Goal: Task Accomplishment & Management: Manage account settings

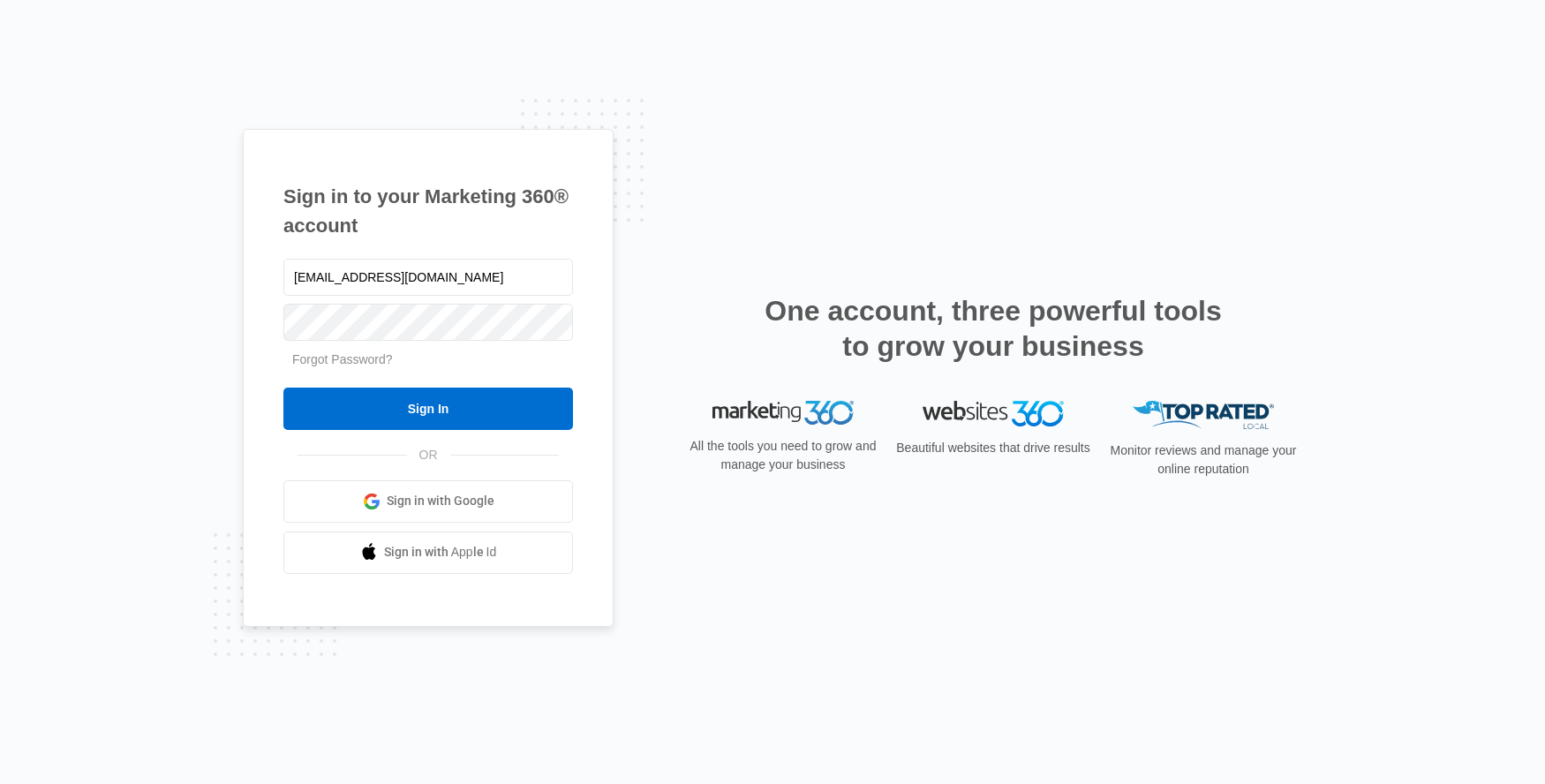
type input "[EMAIL_ADDRESS][DOMAIN_NAME]"
click at [284, 387] on input "Sign In" at bounding box center [429, 408] width 289 height 43
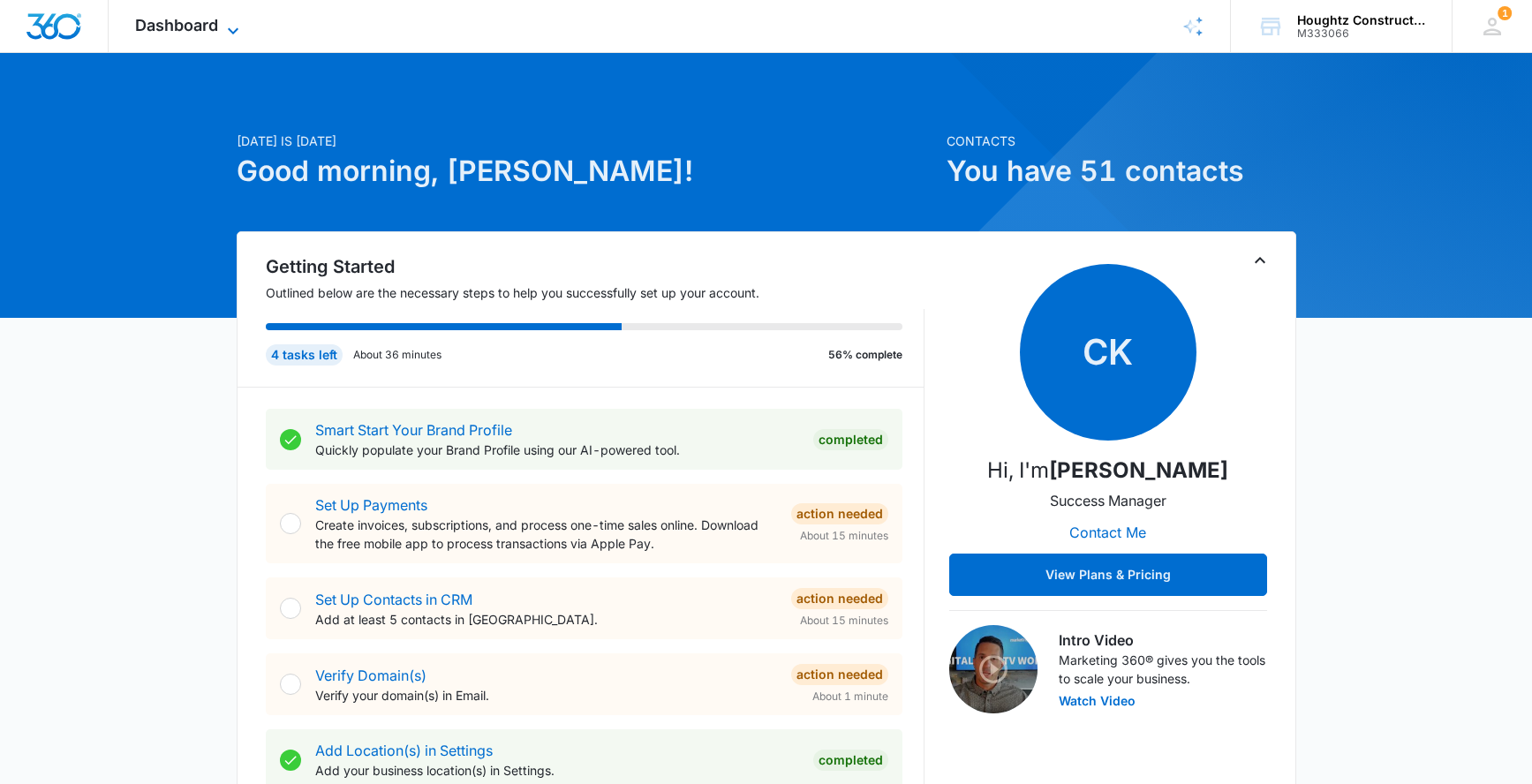
click at [202, 25] on span "Dashboard" at bounding box center [176, 25] width 83 height 18
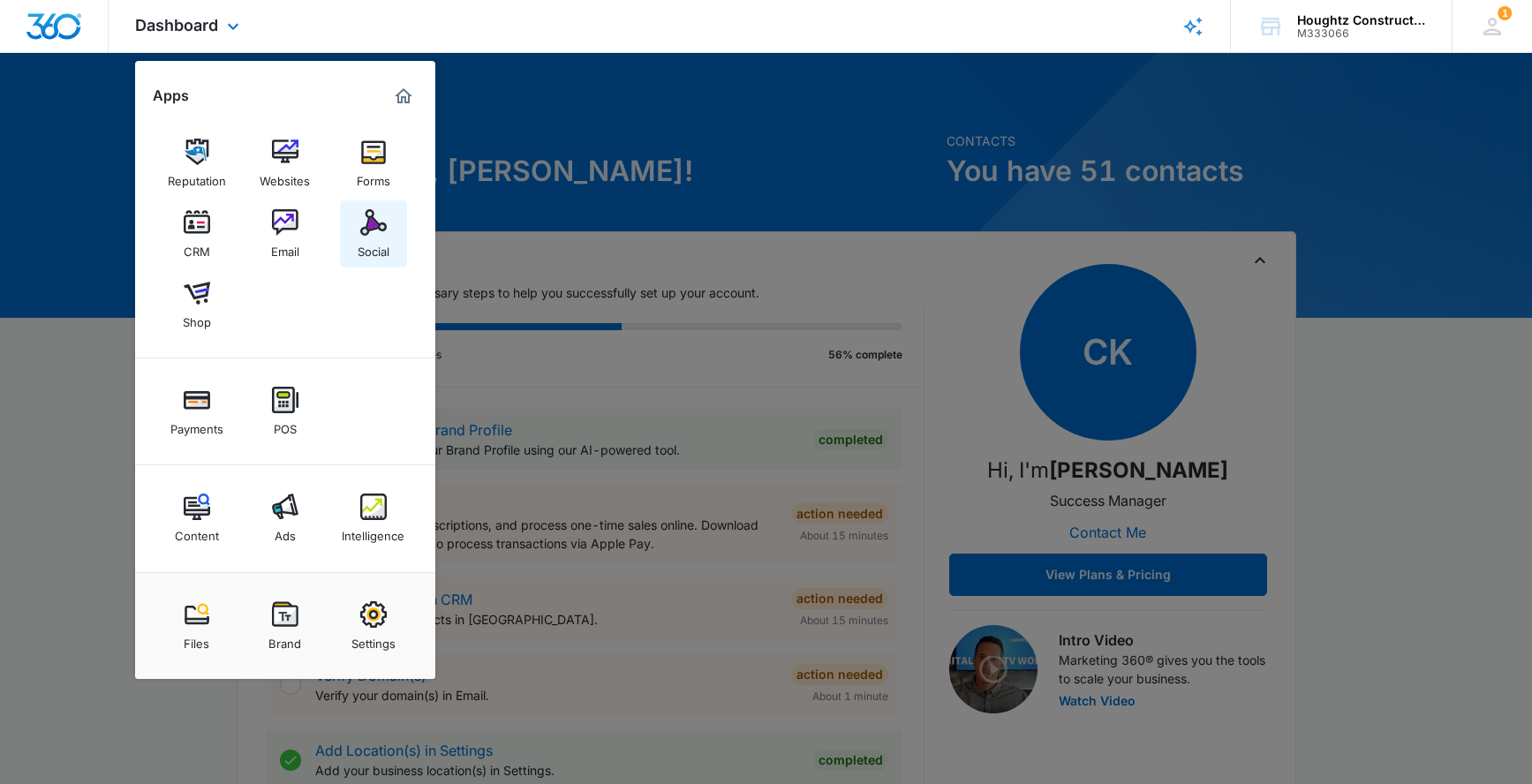
click at [372, 228] on img at bounding box center [373, 222] width 26 height 26
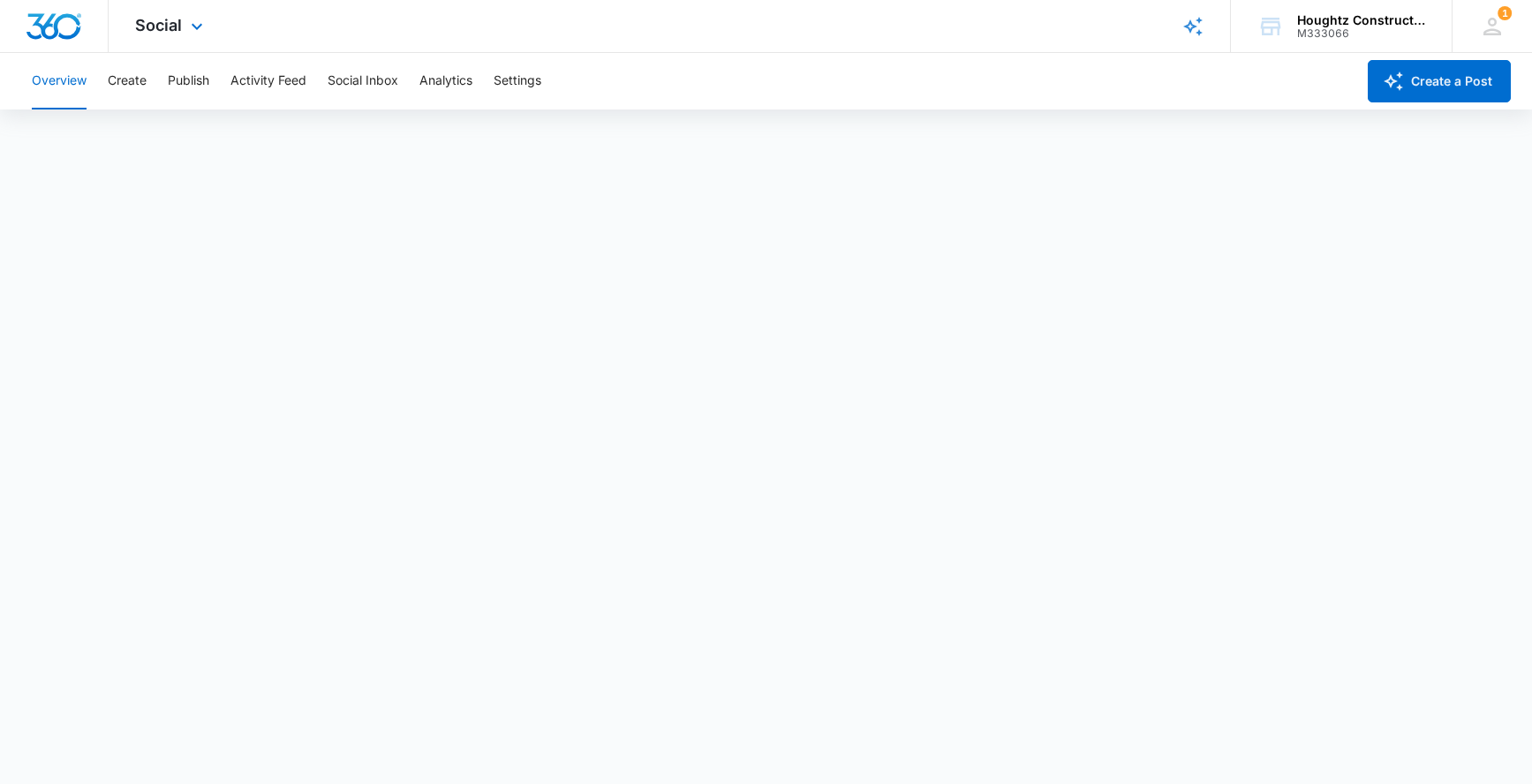
drag, startPoint x: 75, startPoint y: 31, endPoint x: 123, endPoint y: 38, distance: 48.5
click at [74, 31] on img "Dashboard" at bounding box center [54, 26] width 56 height 26
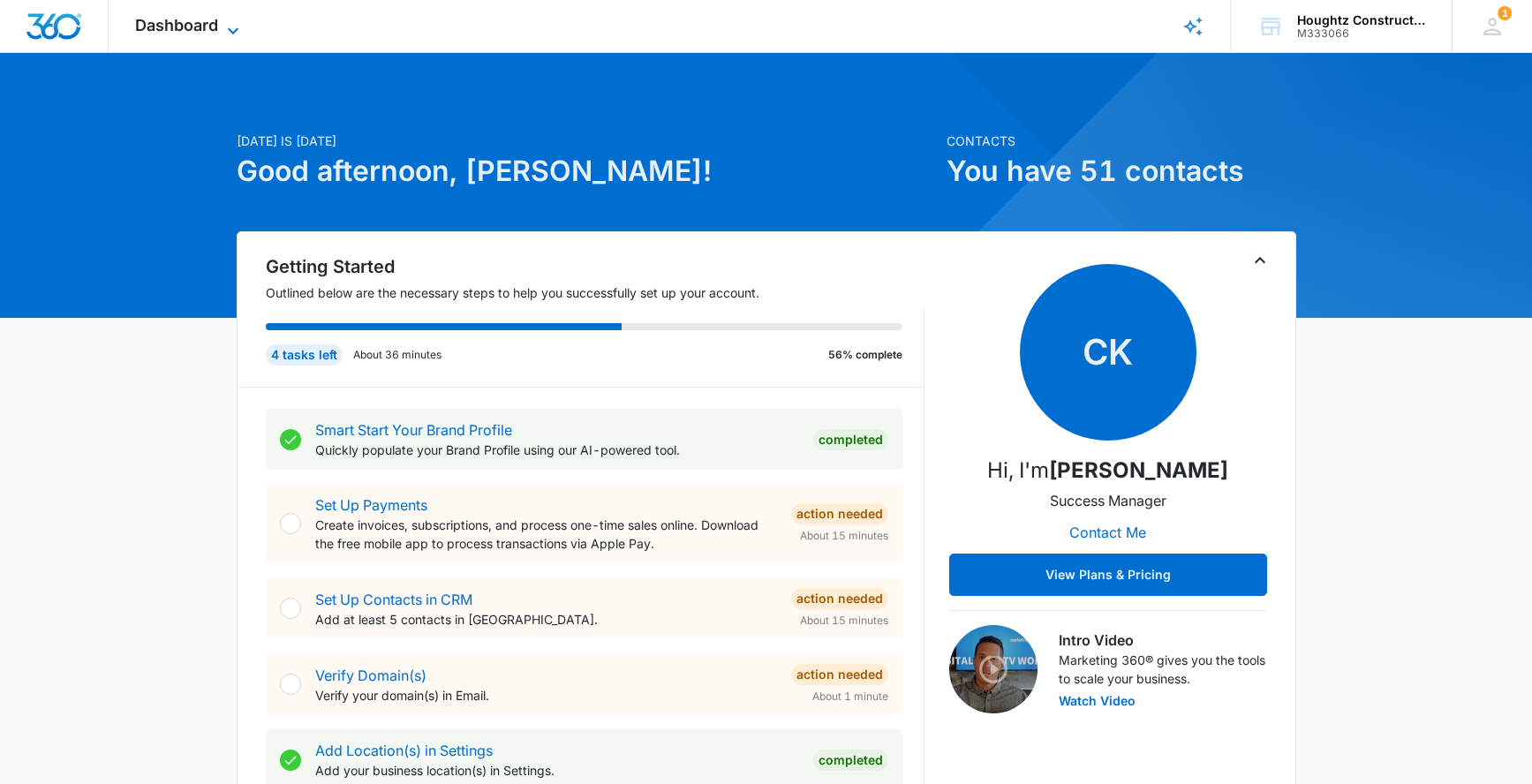
click at [207, 31] on span "Dashboard" at bounding box center [176, 25] width 83 height 18
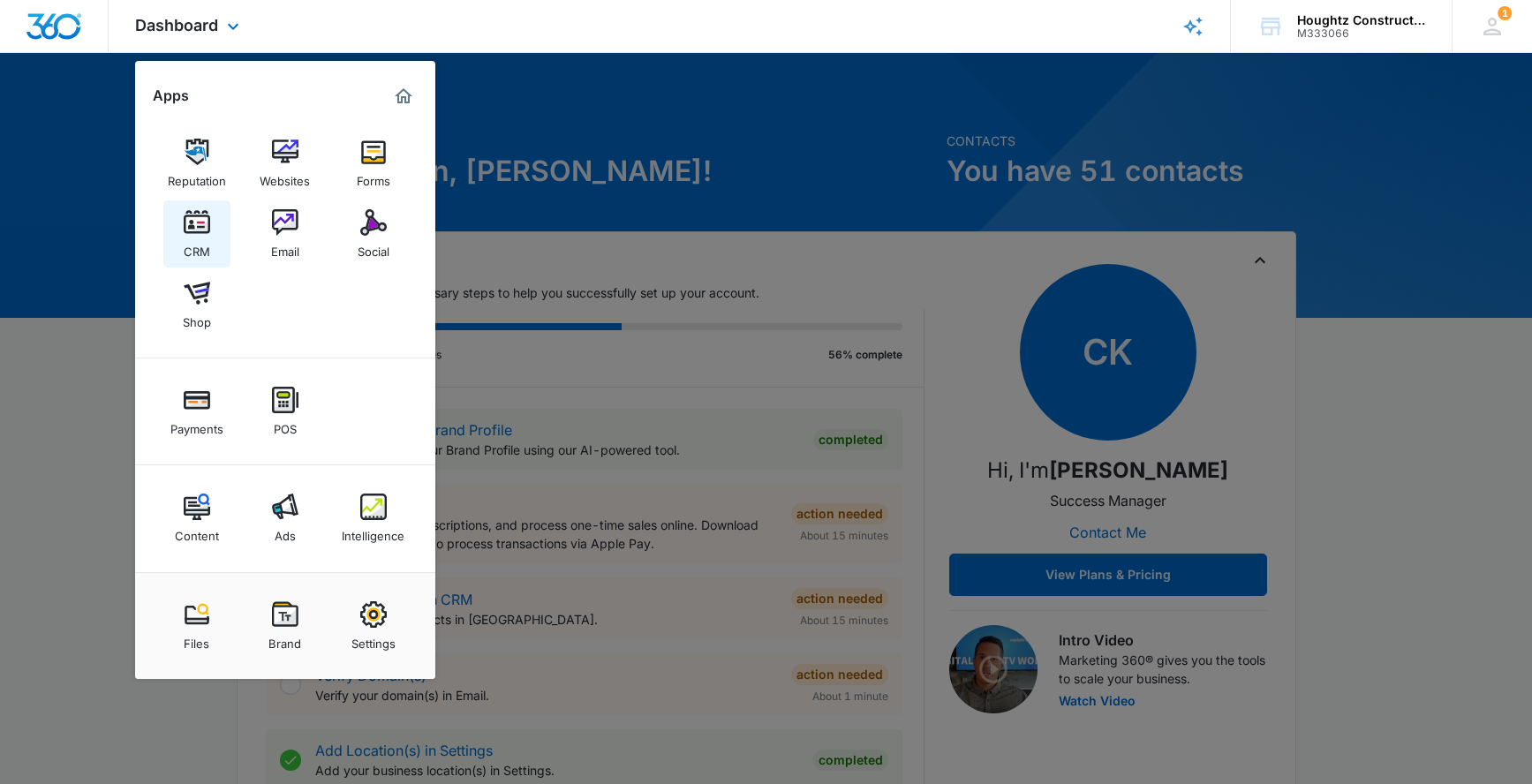
click at [201, 212] on img at bounding box center [197, 222] width 26 height 26
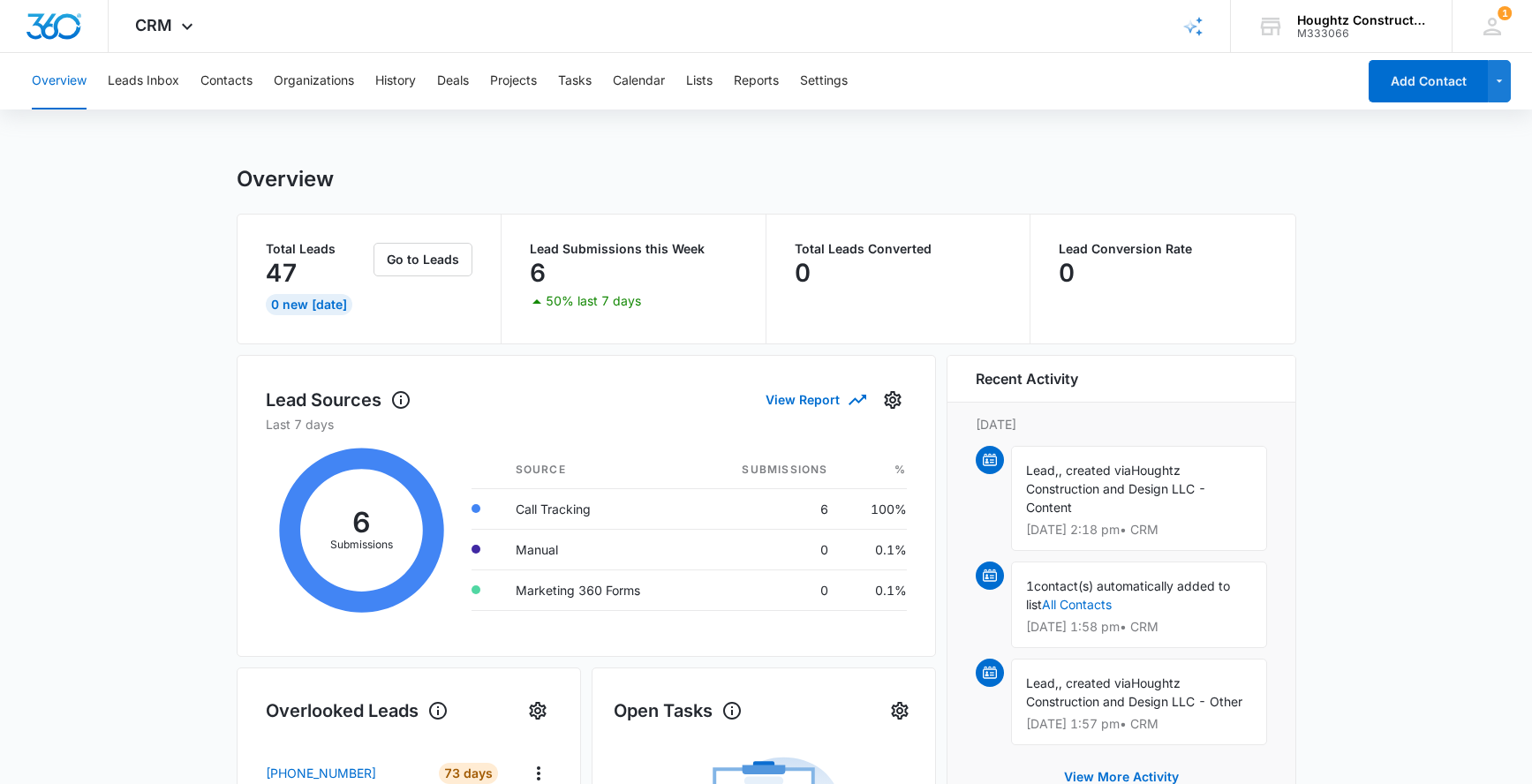
click at [254, 77] on div "Overview Leads Inbox Contacts Organizations History Deals Projects Tasks Calend…" at bounding box center [688, 81] width 1335 height 56
click at [257, 86] on div "Overview Leads Inbox Contacts Organizations History Deals Projects Tasks Calend…" at bounding box center [688, 81] width 1335 height 56
click at [247, 80] on button "Contacts" at bounding box center [226, 81] width 52 height 56
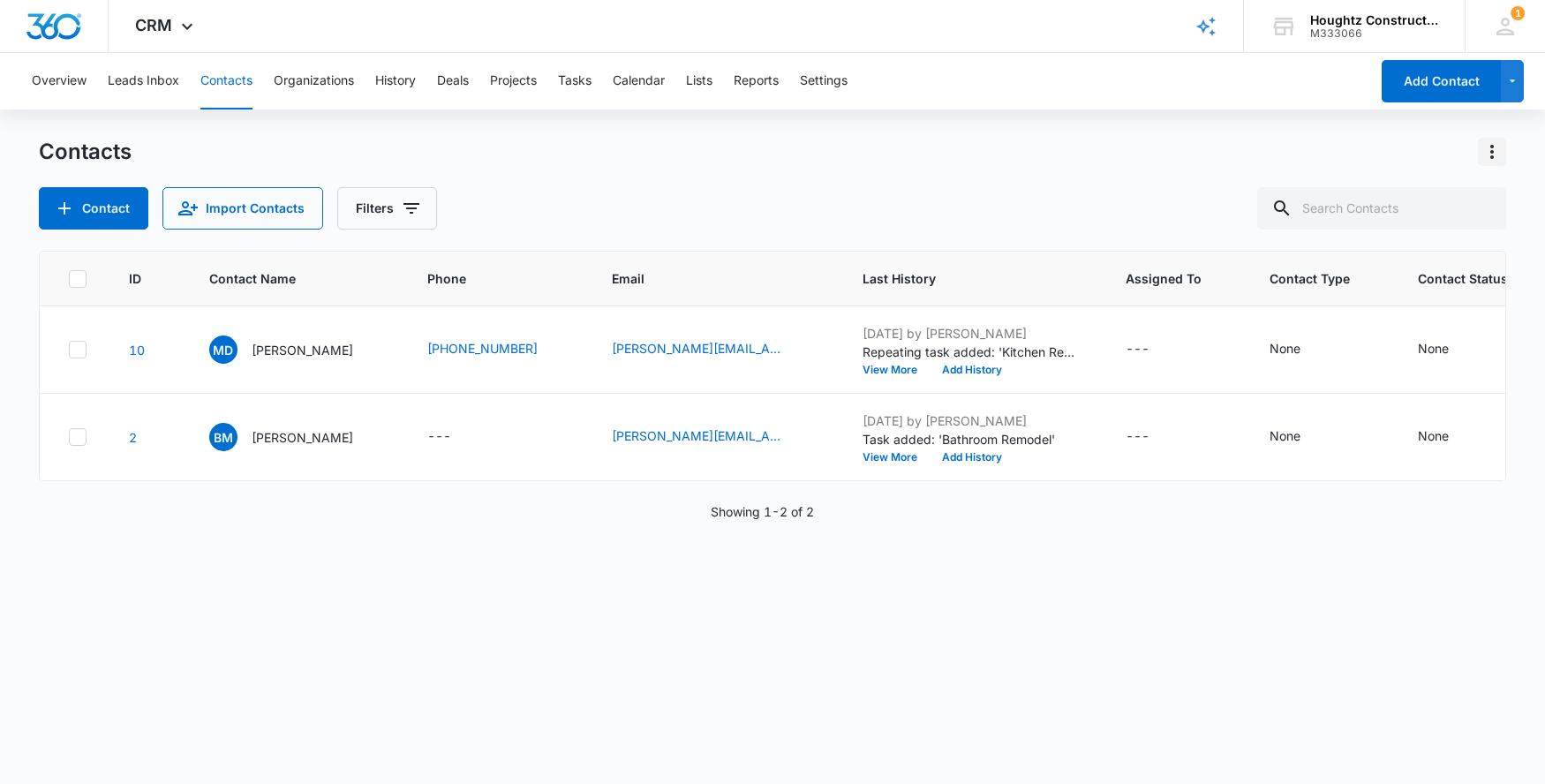
click at [1493, 147] on icon "Actions" at bounding box center [1492, 152] width 4 height 15
click at [1221, 146] on div "Contacts Choose Columns Import Contacts Export All Contacts Customize Contacts" at bounding box center [773, 151] width 1469 height 28
click at [570, 78] on button "Tasks" at bounding box center [574, 81] width 34 height 56
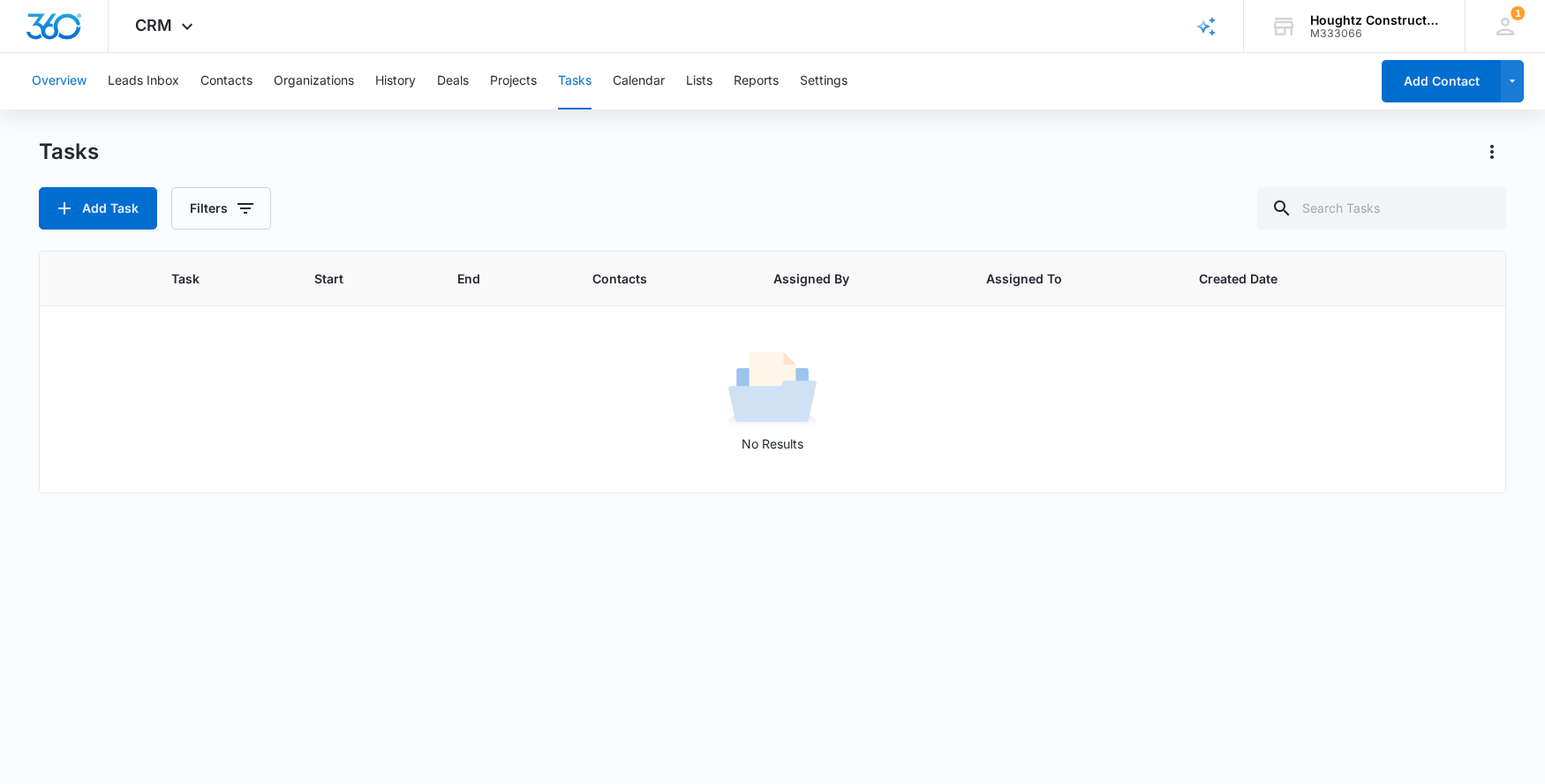
click at [46, 75] on button "Overview" at bounding box center [59, 81] width 55 height 56
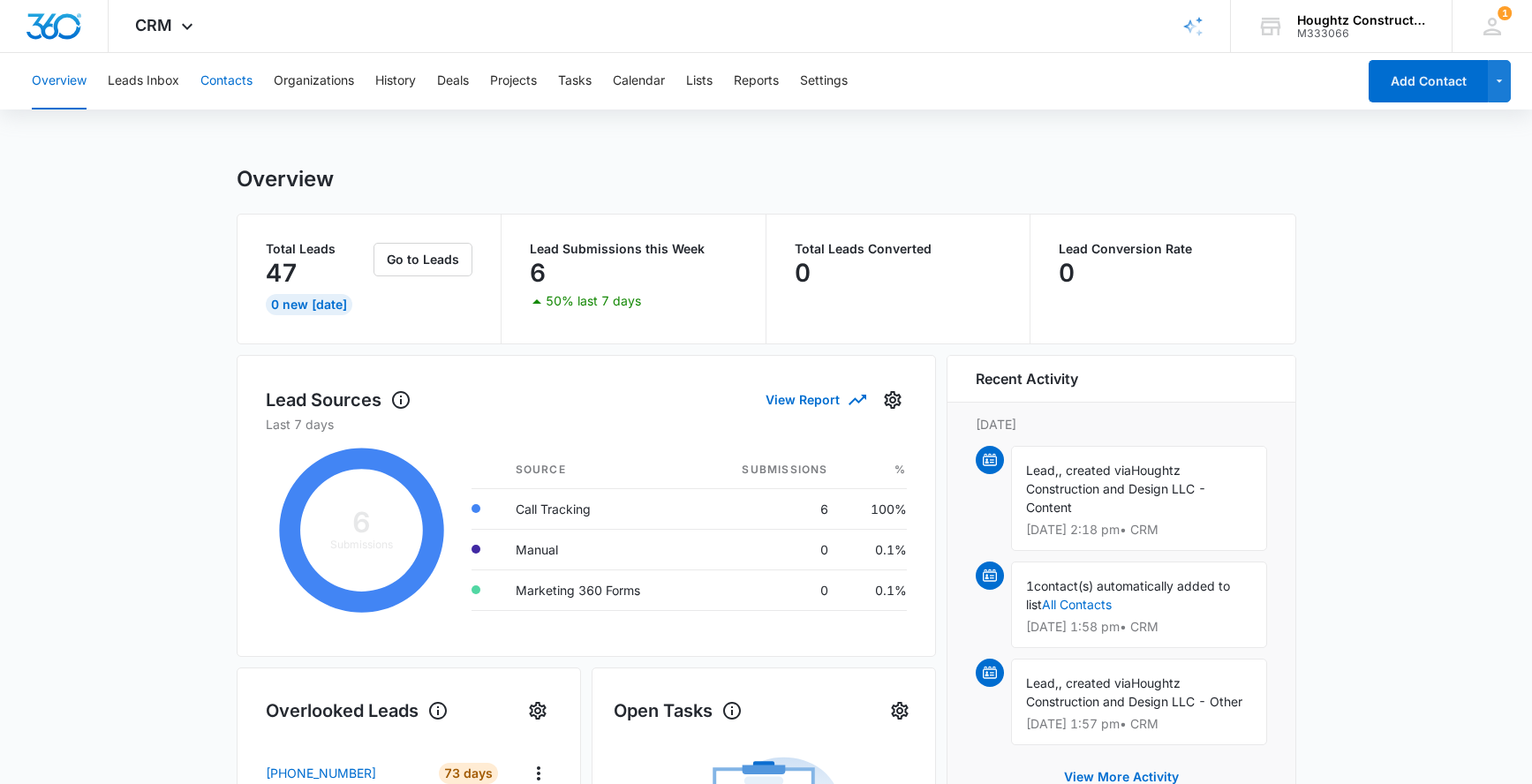
click at [217, 89] on button "Contacts" at bounding box center [226, 81] width 52 height 56
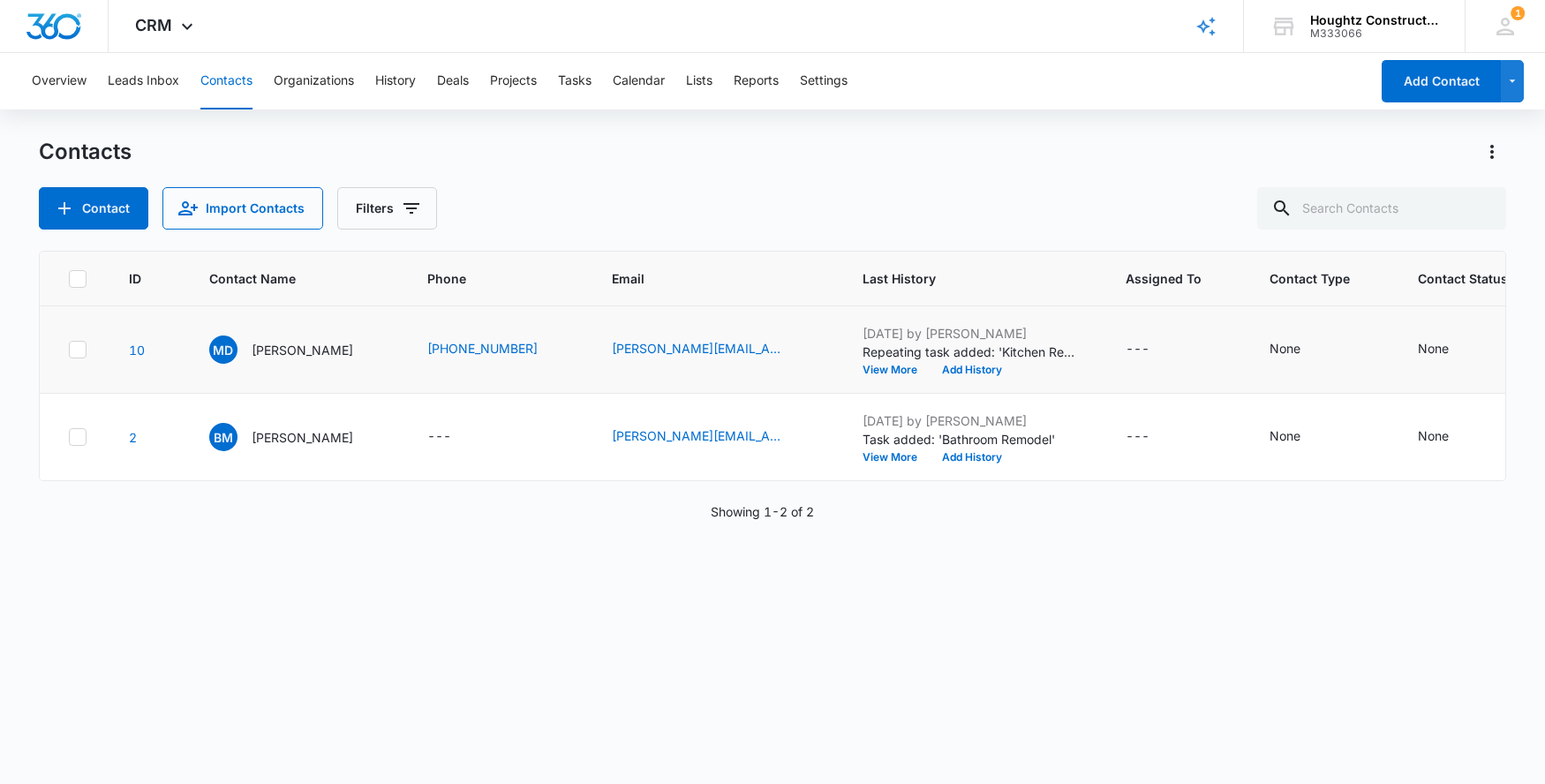
click at [57, 357] on td at bounding box center [74, 350] width 68 height 87
click at [70, 350] on icon at bounding box center [77, 349] width 15 height 15
click at [69, 350] on input "checkbox" at bounding box center [68, 349] width 1 height 1
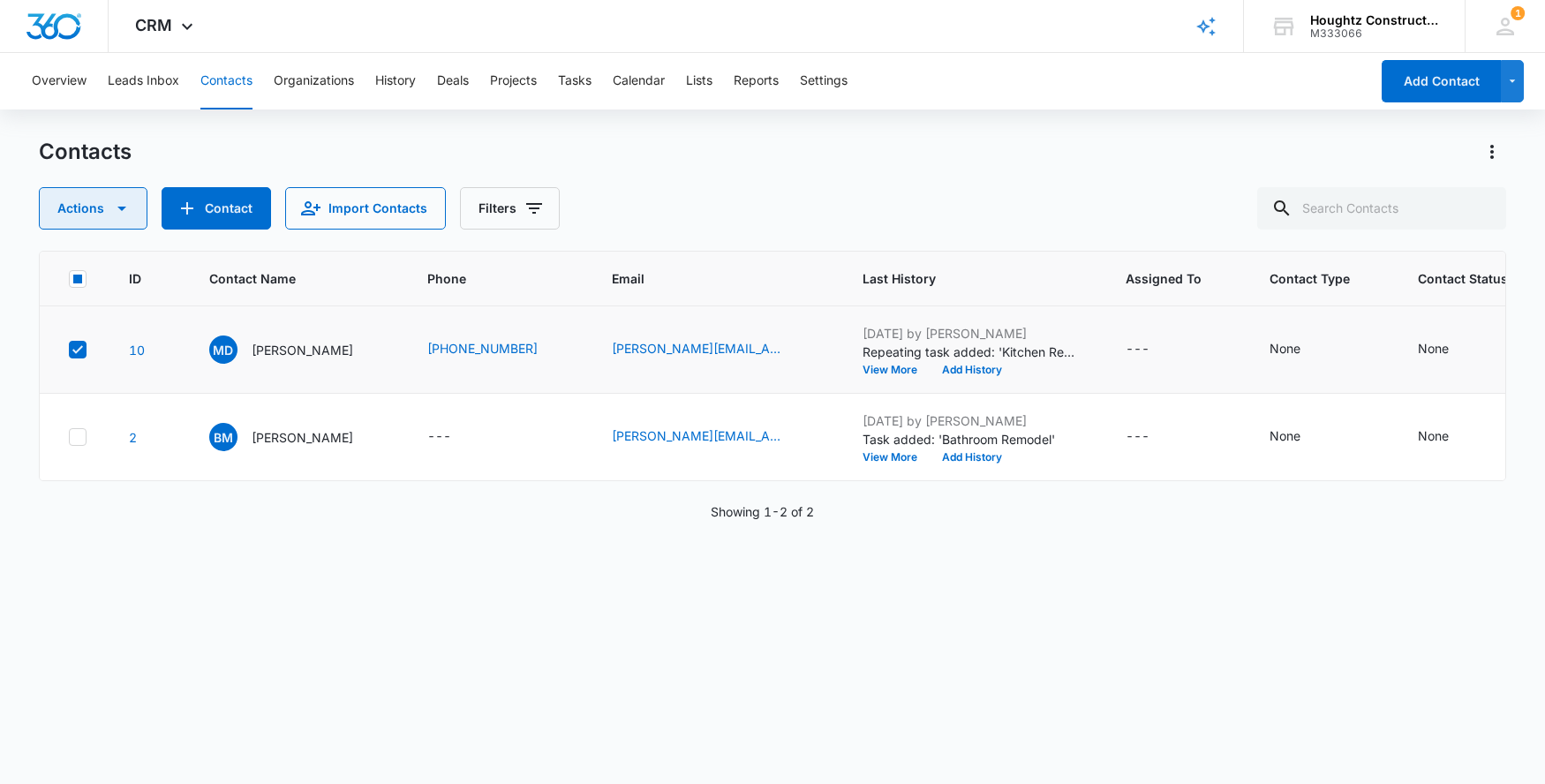
click at [135, 224] on button "Actions" at bounding box center [93, 208] width 108 height 43
click at [198, 542] on div "ID Contact Name Phone Email Last History Assigned To Contact Type Contact Statu…" at bounding box center [773, 506] width 1469 height 510
click at [92, 357] on td at bounding box center [74, 350] width 68 height 87
click at [83, 351] on icon at bounding box center [77, 349] width 15 height 15
click at [69, 350] on input "checkbox" at bounding box center [68, 349] width 1 height 1
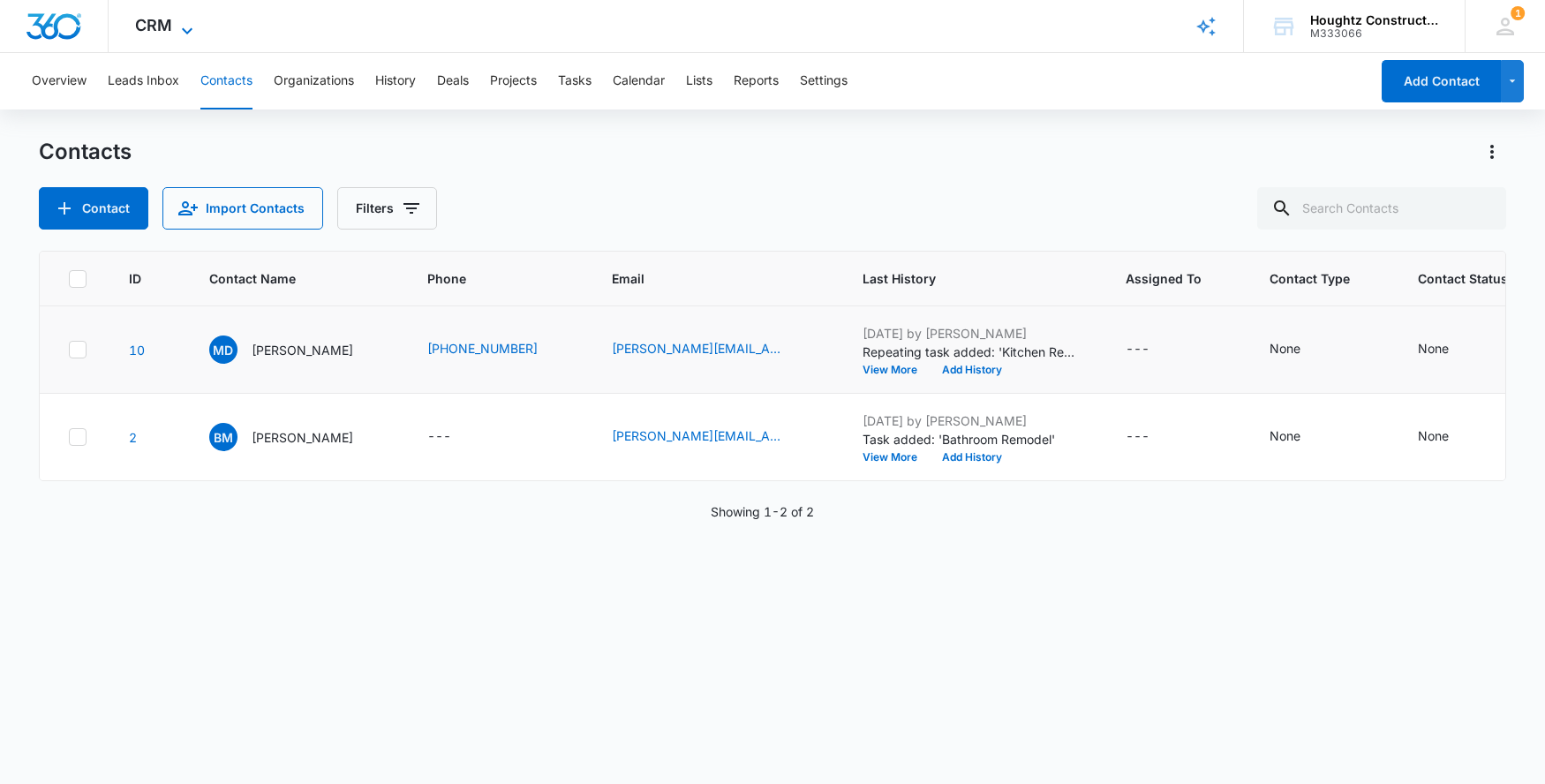
click at [187, 26] on icon at bounding box center [187, 30] width 21 height 21
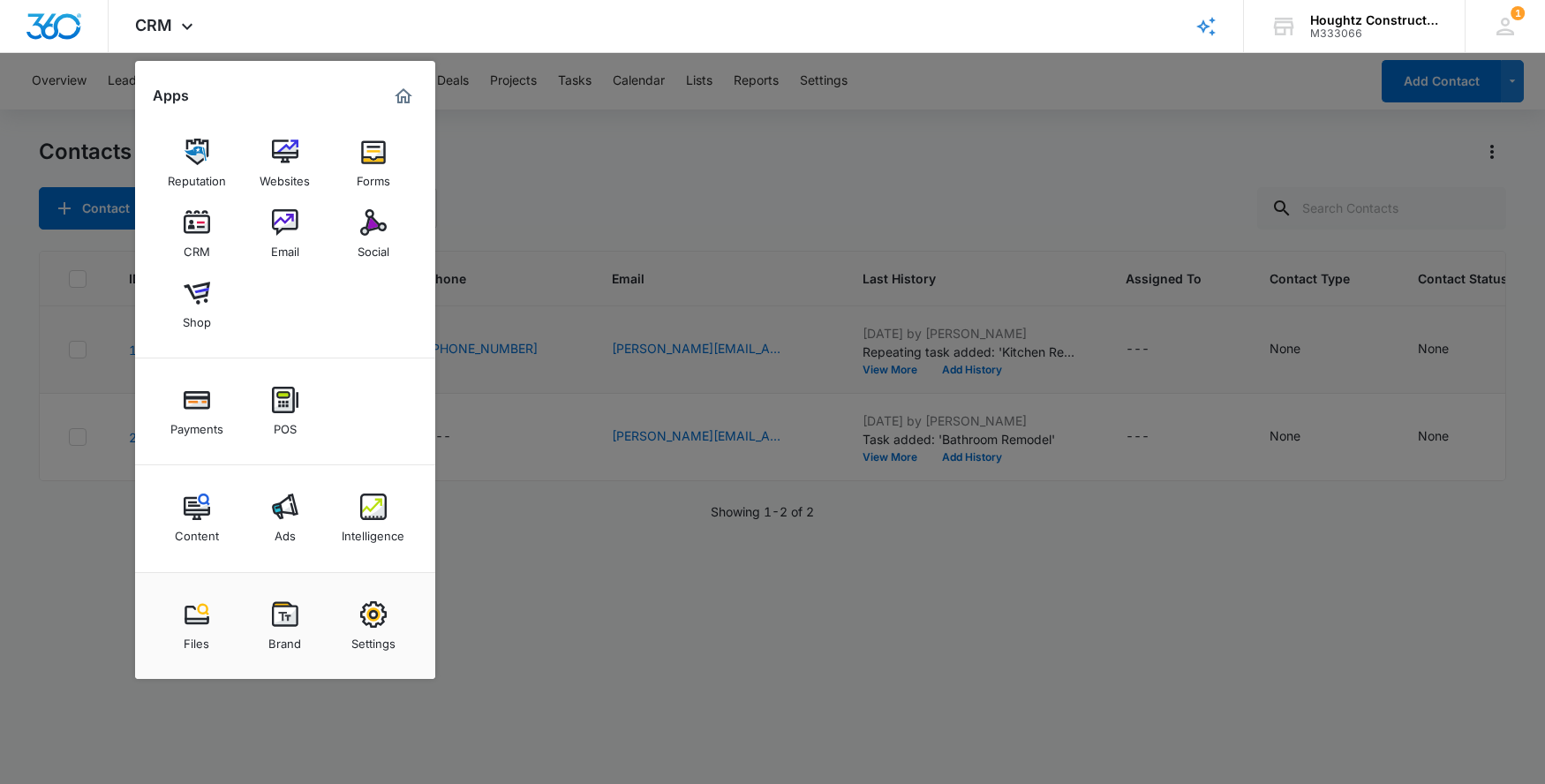
click at [679, 140] on div at bounding box center [772, 392] width 1545 height 784
